Goal: Transaction & Acquisition: Purchase product/service

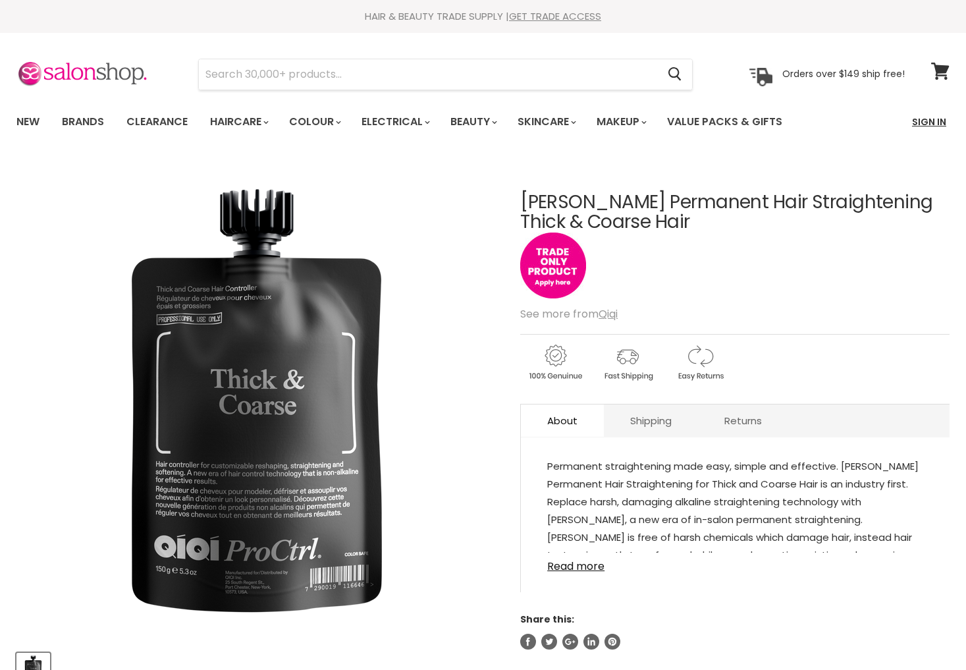
click at [924, 117] on link "Sign In" at bounding box center [929, 122] width 50 height 28
